Goal: Browse casually: Explore the website without a specific task or goal

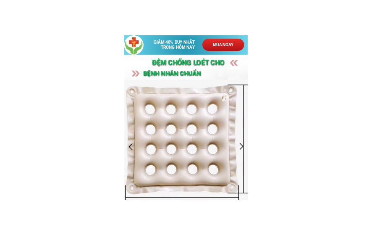
scroll to position [42, 0]
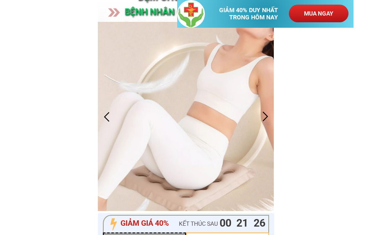
click at [274, 120] on div at bounding box center [186, 116] width 177 height 189
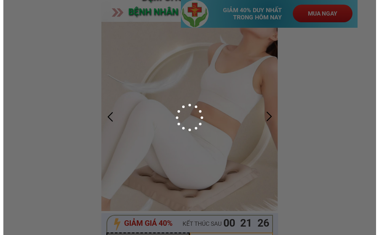
scroll to position [0, 0]
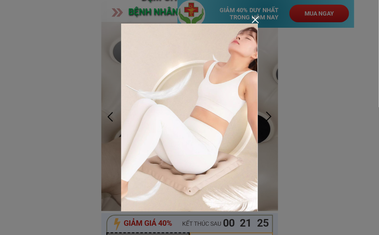
click at [256, 17] on div at bounding box center [255, 19] width 7 height 7
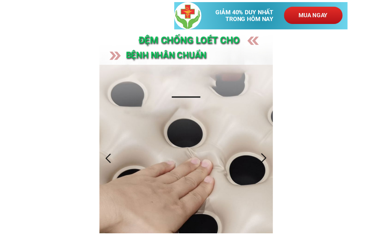
scroll to position [42, 0]
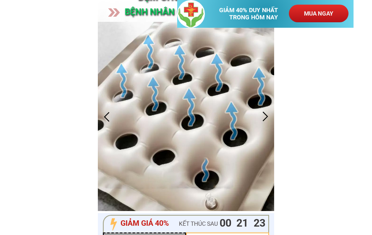
click at [261, 113] on div at bounding box center [266, 117] width 14 height 14
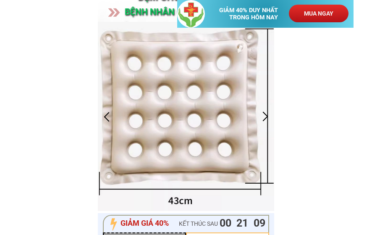
click at [265, 116] on div at bounding box center [266, 117] width 14 height 14
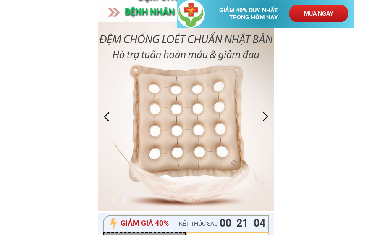
click at [267, 117] on div at bounding box center [266, 117] width 14 height 14
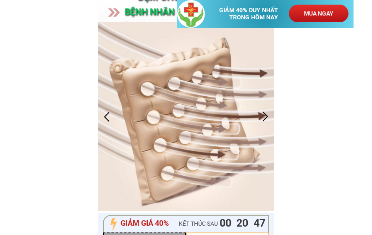
click at [267, 115] on div at bounding box center [266, 117] width 14 height 14
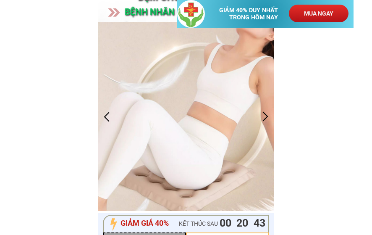
click at [261, 110] on div at bounding box center [266, 117] width 14 height 14
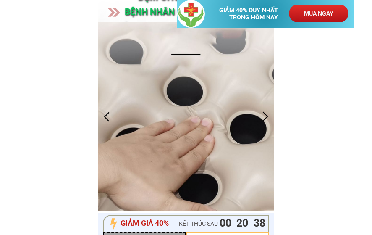
click at [265, 116] on div at bounding box center [266, 117] width 14 height 14
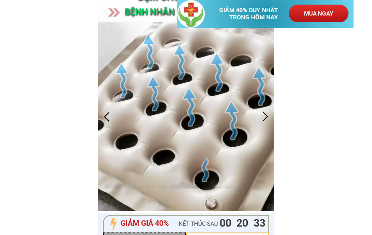
click at [267, 116] on div at bounding box center [266, 117] width 14 height 14
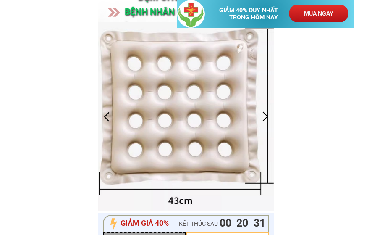
click at [264, 115] on div at bounding box center [266, 117] width 14 height 14
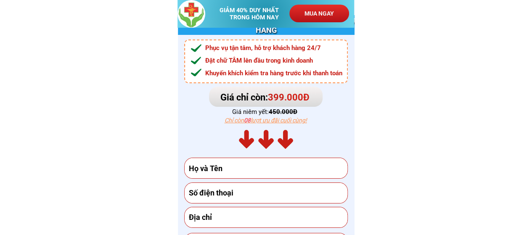
scroll to position [3084, 0]
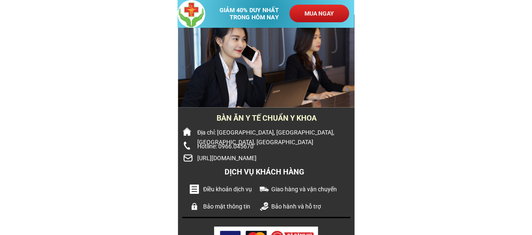
scroll to position [4482, 0]
